Goal: Information Seeking & Learning: Learn about a topic

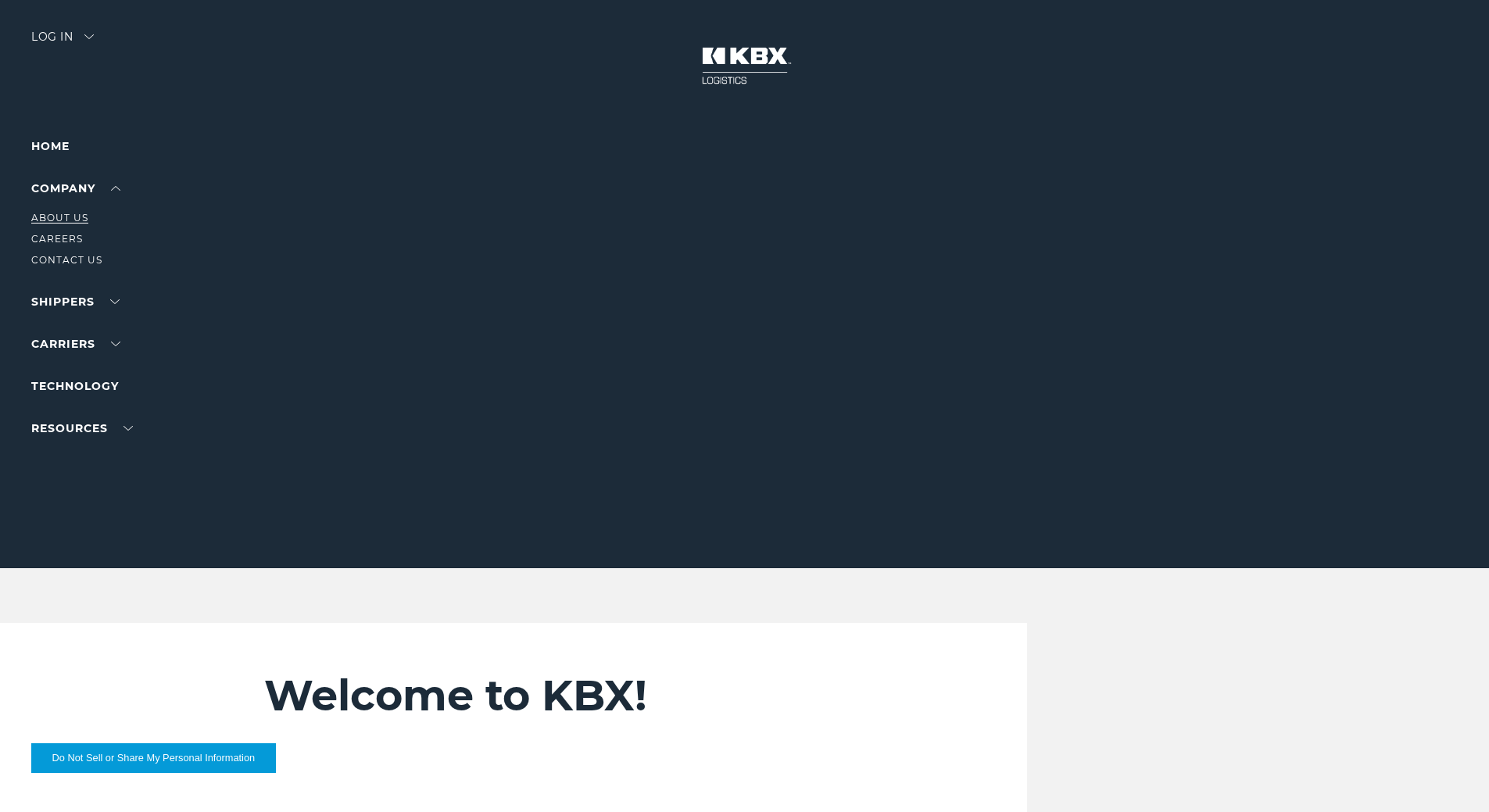
click at [84, 215] on link "About Us" at bounding box center [60, 218] width 57 height 11
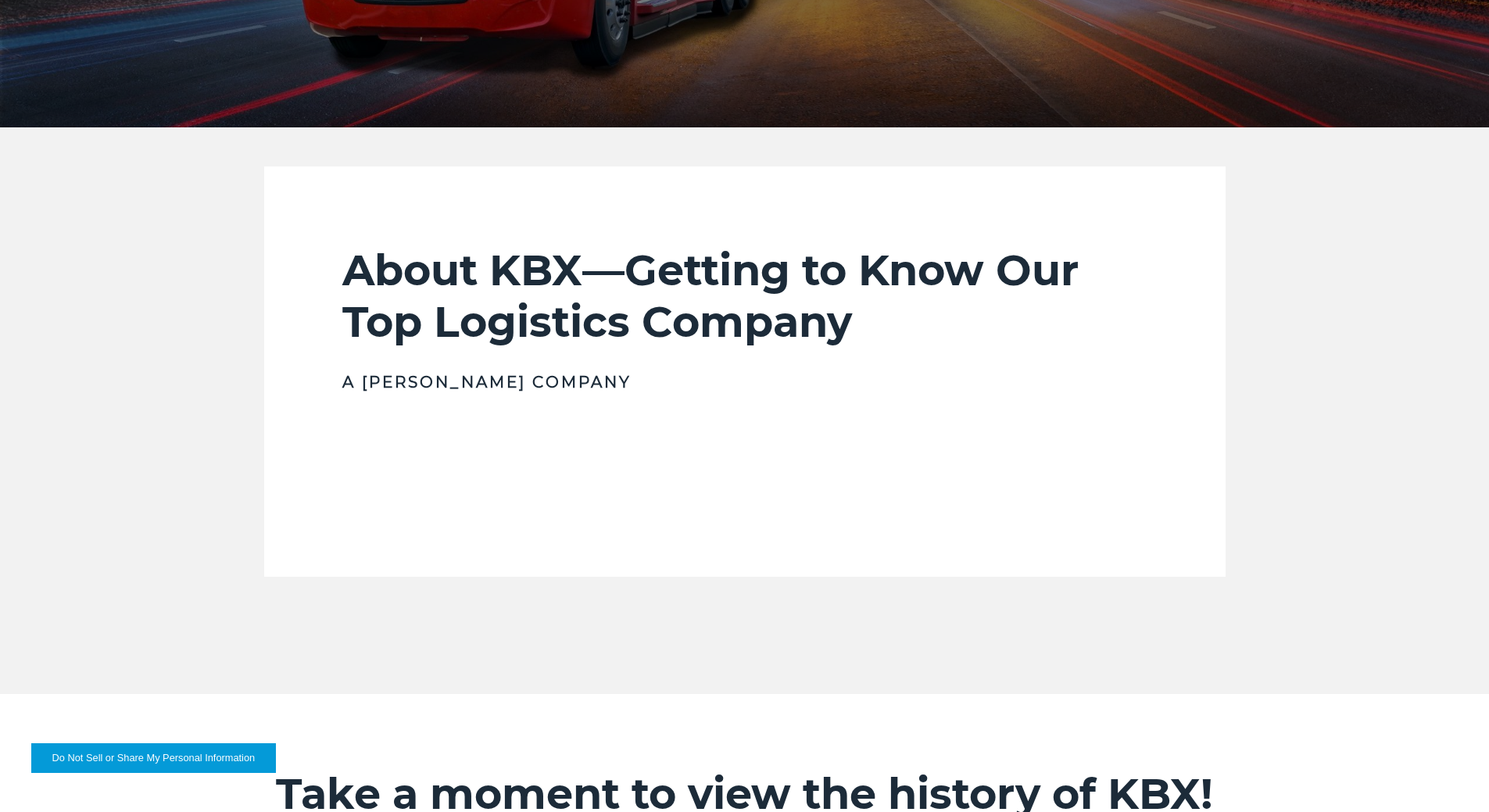
scroll to position [469, 0]
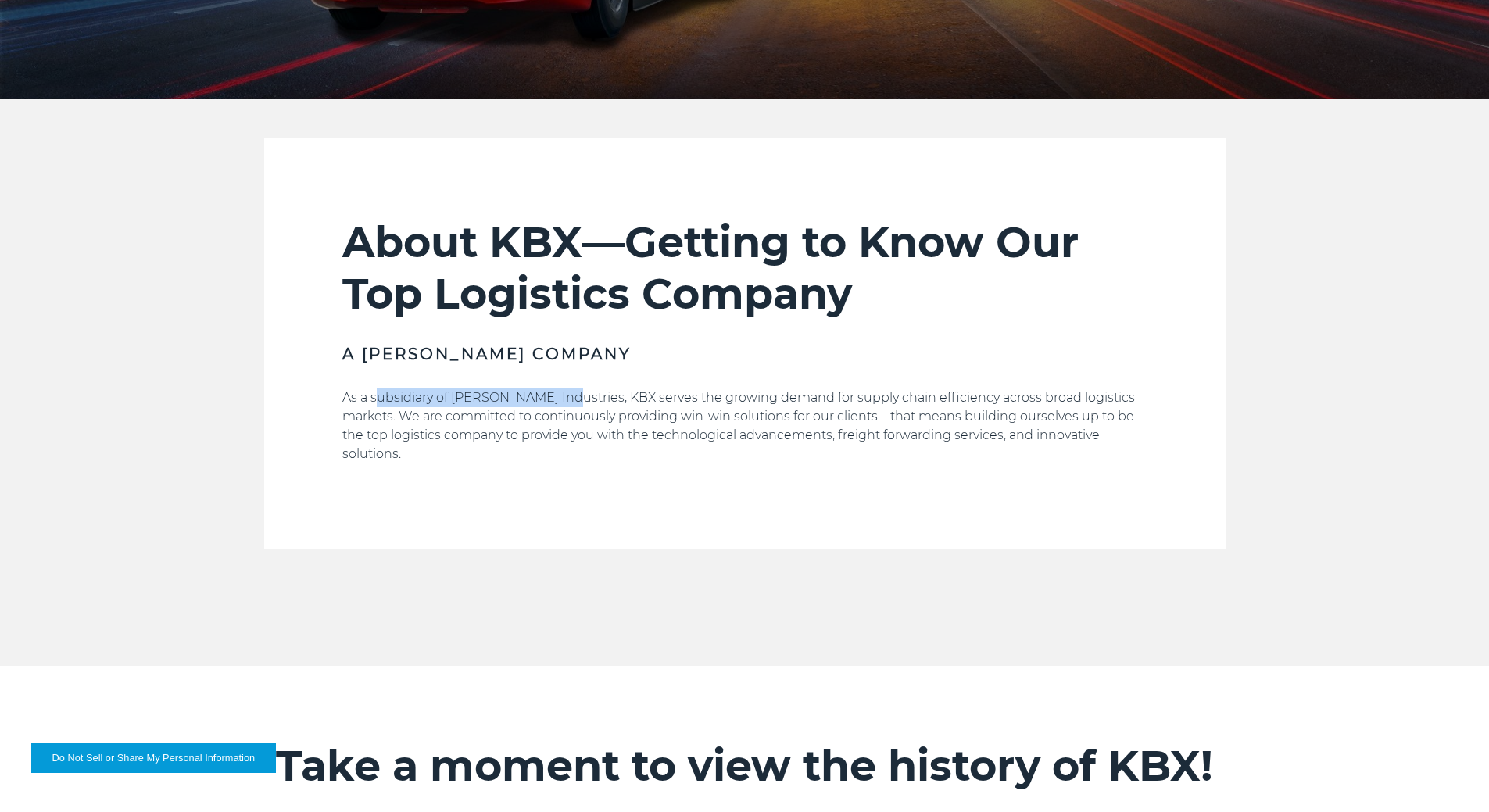
drag, startPoint x: 374, startPoint y: 399, endPoint x: 557, endPoint y: 391, distance: 183.2
click at [557, 391] on p "As a subsidiary of [PERSON_NAME] Industries, KBX serves the growing demand for …" at bounding box center [745, 426] width 806 height 75
click at [359, 397] on p "As a subsidiary of [PERSON_NAME] Industries, KBX serves the growing demand for …" at bounding box center [745, 426] width 806 height 75
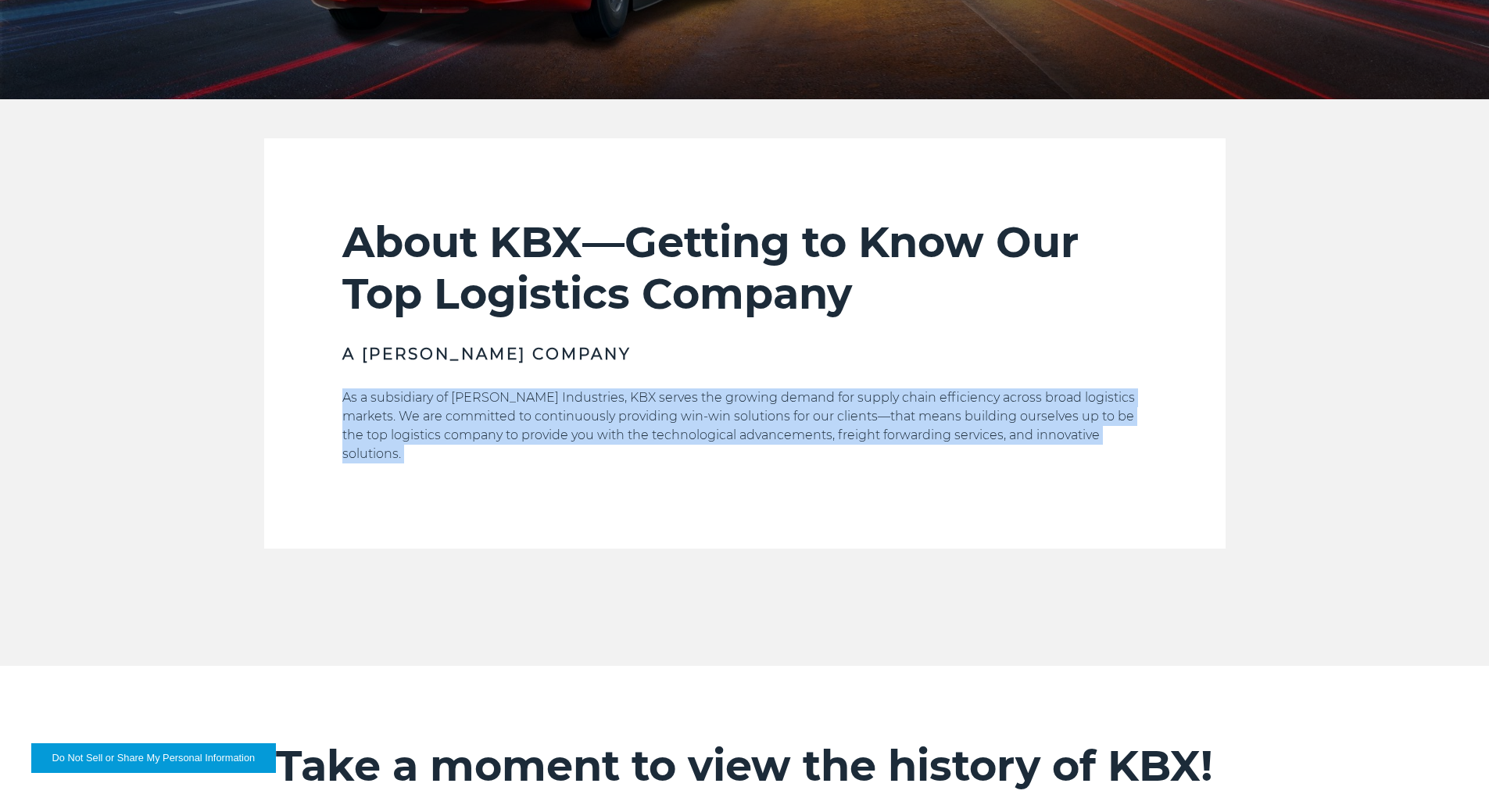
click at [360, 397] on p "As a subsidiary of [PERSON_NAME] Industries, KBX serves the growing demand for …" at bounding box center [745, 426] width 806 height 75
click at [361, 397] on p "As a subsidiary of [PERSON_NAME] Industries, KBX serves the growing demand for …" at bounding box center [745, 426] width 806 height 75
click at [377, 398] on p "As a subsidiary of [PERSON_NAME] Industries, KBX serves the growing demand for …" at bounding box center [745, 426] width 806 height 75
click at [361, 409] on p "As a subsidiary of [PERSON_NAME] Industries, KBX serves the growing demand for …" at bounding box center [745, 426] width 806 height 75
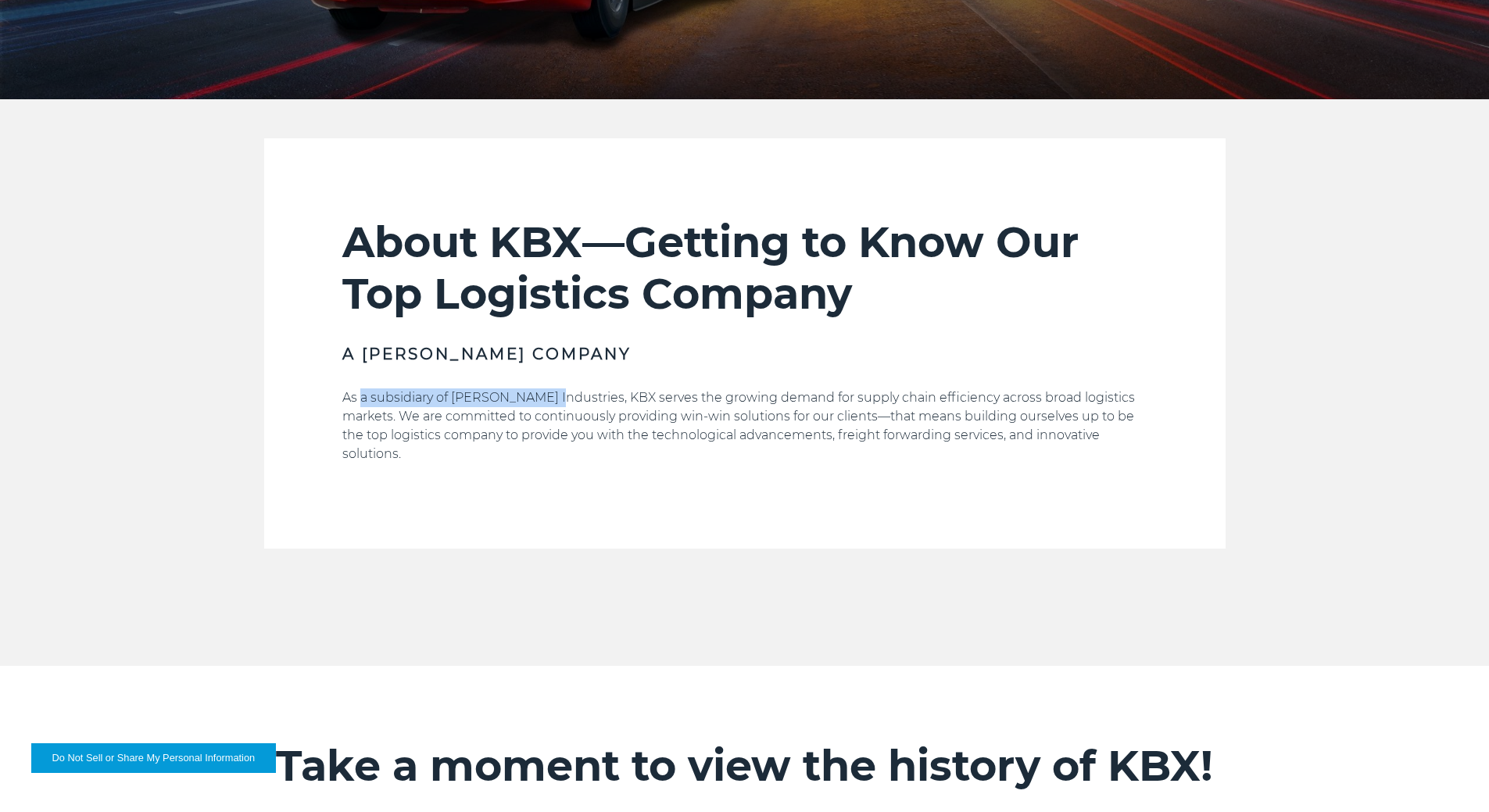
drag, startPoint x: 364, startPoint y: 396, endPoint x: 548, endPoint y: 400, distance: 184.0
click at [548, 400] on p "As a subsidiary of [PERSON_NAME] Industries, KBX serves the growing demand for …" at bounding box center [745, 426] width 806 height 75
copy p "a subsidiary of [PERSON_NAME] Industries"
